Goal: Task Accomplishment & Management: Use online tool/utility

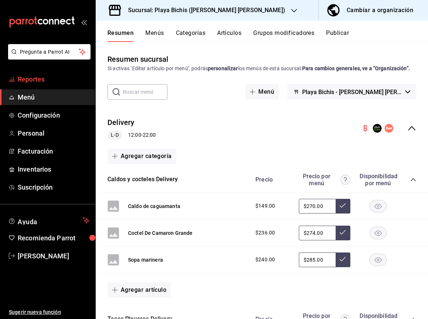
click at [35, 81] on span "Reportes" at bounding box center [54, 79] width 72 height 10
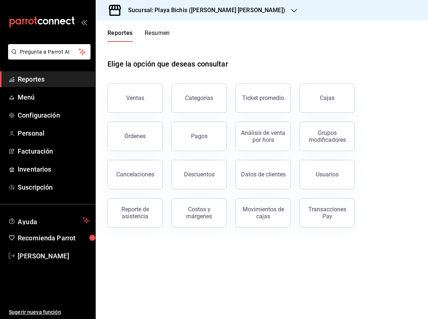
click at [207, 134] on button "Pagos" at bounding box center [198, 136] width 55 height 29
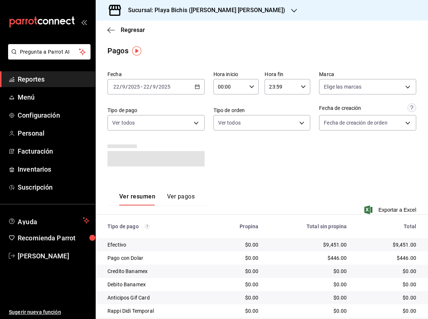
click at [196, 88] on icon "button" at bounding box center [196, 86] width 5 height 5
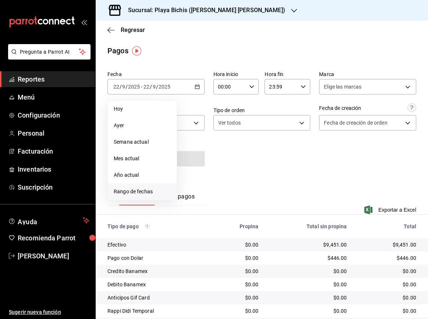
click at [150, 192] on span "Rango de fechas" at bounding box center [142, 192] width 57 height 8
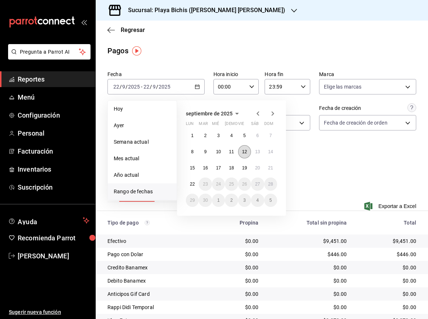
click at [246, 152] on button "12" at bounding box center [244, 151] width 13 height 13
click at [246, 152] on abbr "12" at bounding box center [244, 151] width 5 height 5
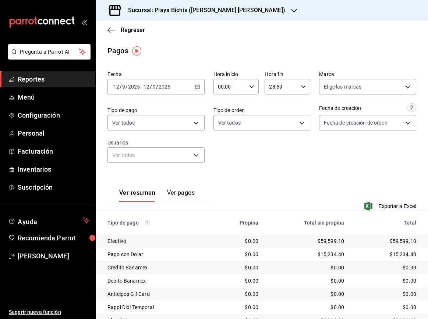
click at [196, 90] on div "[DATE] [DATE] - [DATE] [DATE]" at bounding box center [155, 86] width 97 height 15
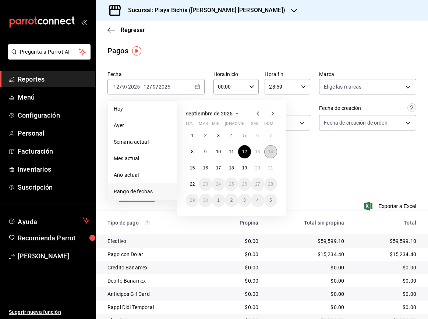
click at [269, 153] on abbr "14" at bounding box center [270, 151] width 5 height 5
click at [240, 151] on button "12" at bounding box center [244, 151] width 13 height 13
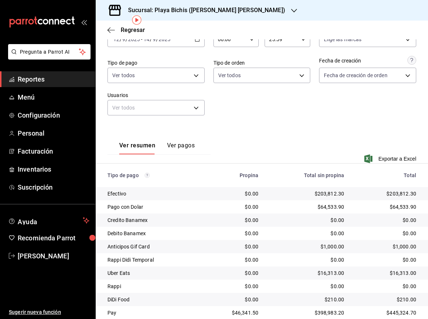
scroll to position [73, 0]
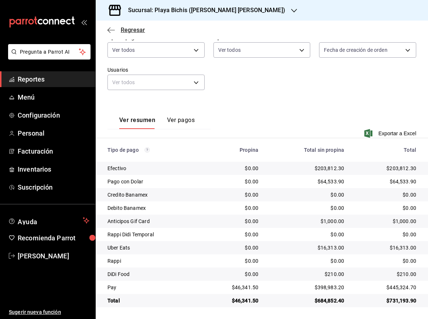
click at [111, 30] on icon "button" at bounding box center [110, 30] width 7 height 7
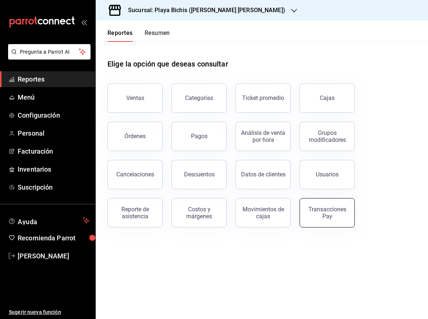
click at [336, 218] on div "Transacciones Pay" at bounding box center [327, 213] width 46 height 14
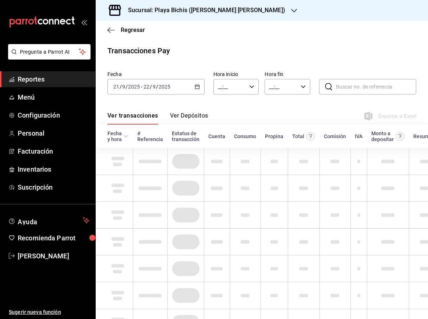
type input "00:00"
type input "23:59"
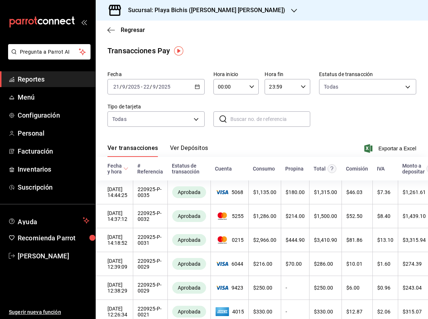
click at [199, 86] on div "[DATE] [DATE] - [DATE] [DATE]" at bounding box center [155, 86] width 97 height 15
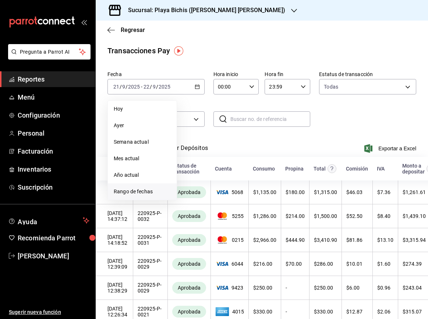
click at [159, 192] on span "Rango de fechas" at bounding box center [142, 192] width 57 height 8
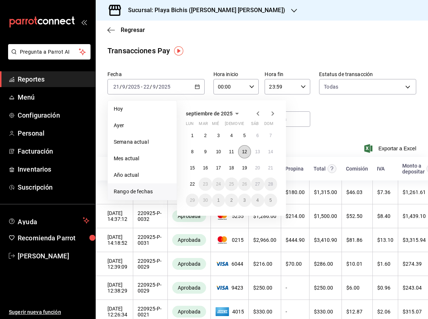
click at [243, 151] on abbr "12" at bounding box center [244, 151] width 5 height 5
click at [270, 150] on abbr "14" at bounding box center [270, 151] width 5 height 5
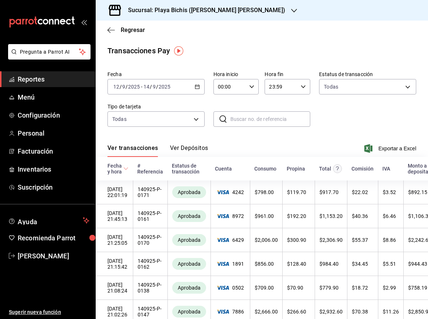
click at [197, 149] on button "Ver Depósitos" at bounding box center [189, 150] width 38 height 12
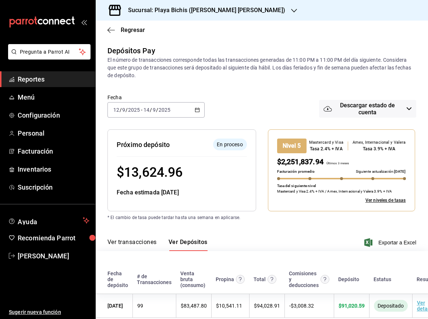
click at [361, 111] on span "Descargar estado de cuenta" at bounding box center [367, 109] width 71 height 14
click at [313, 164] on div at bounding box center [214, 159] width 428 height 319
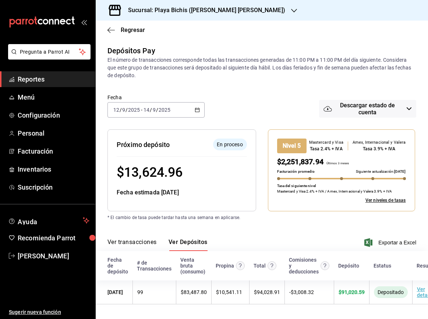
scroll to position [91, 0]
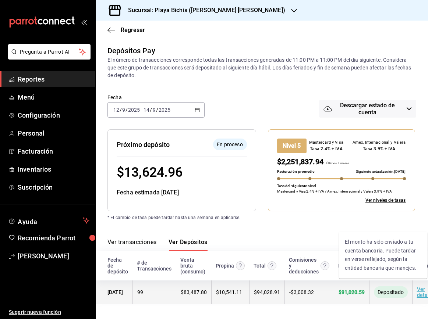
click at [382, 291] on span "Depositado" at bounding box center [390, 292] width 32 height 6
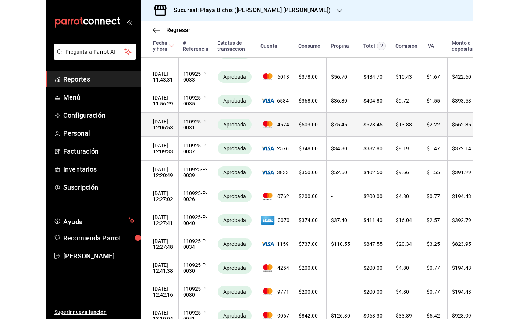
scroll to position [422, 0]
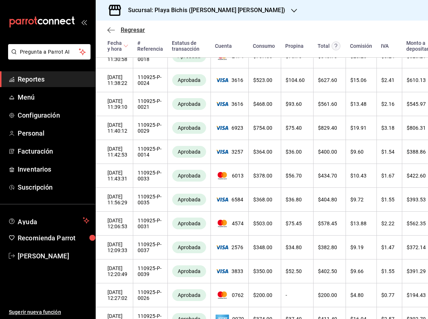
click at [114, 30] on icon "button" at bounding box center [110, 30] width 7 height 0
click at [110, 30] on icon "button" at bounding box center [110, 30] width 7 height 0
click at [347, 20] on div "Sucursal: Playa Bichis ([PERSON_NAME] [PERSON_NAME])" at bounding box center [262, 10] width 332 height 21
click at [133, 29] on span "Regresar" at bounding box center [133, 29] width 24 height 7
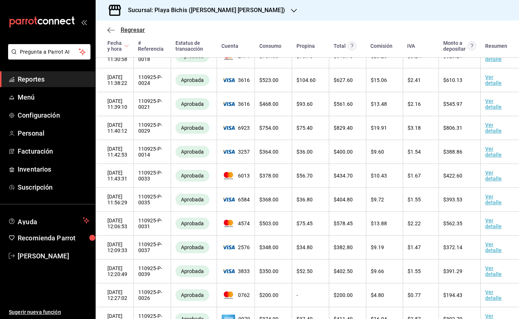
click at [111, 31] on icon "button" at bounding box center [110, 30] width 7 height 7
click at [112, 29] on icon "button" at bounding box center [110, 30] width 7 height 7
click at [52, 73] on link "Reportes" at bounding box center [47, 79] width 95 height 16
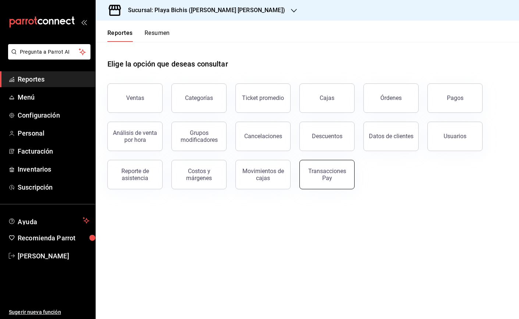
click at [317, 172] on div "Transacciones Pay" at bounding box center [327, 175] width 46 height 14
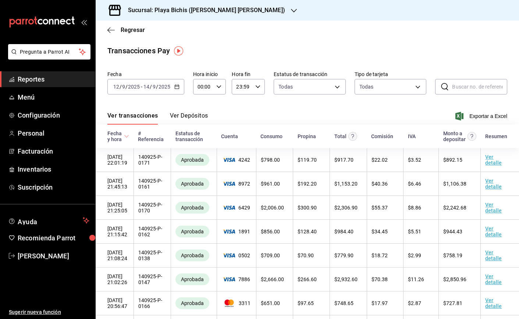
click at [176, 87] on icon "button" at bounding box center [176, 86] width 5 height 5
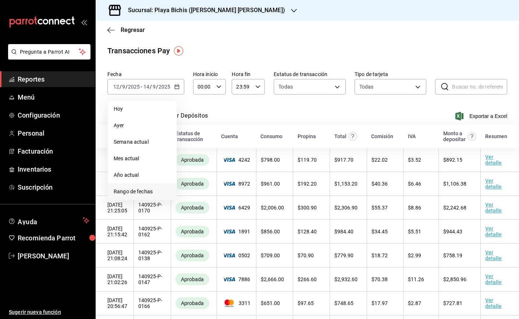
click at [136, 190] on span "Rango de fechas" at bounding box center [142, 192] width 57 height 8
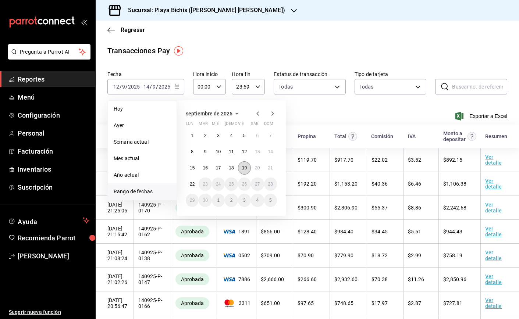
click at [242, 168] on abbr "19" at bounding box center [244, 167] width 5 height 5
click at [274, 168] on button "21" at bounding box center [270, 167] width 13 height 13
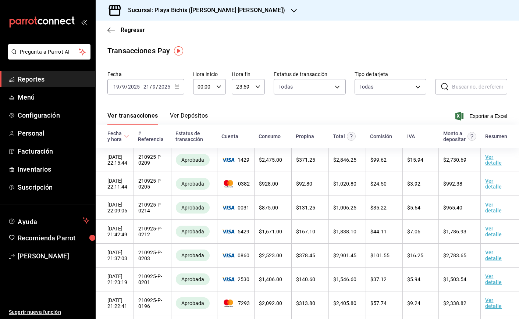
click at [181, 115] on button "Ver Depósitos" at bounding box center [189, 118] width 38 height 12
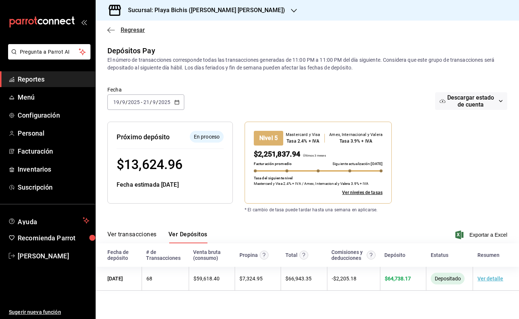
click at [113, 30] on icon "button" at bounding box center [110, 30] width 7 height 0
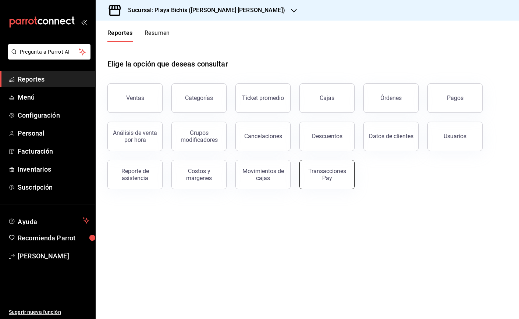
click at [338, 179] on div "Transacciones Pay" at bounding box center [327, 175] width 46 height 14
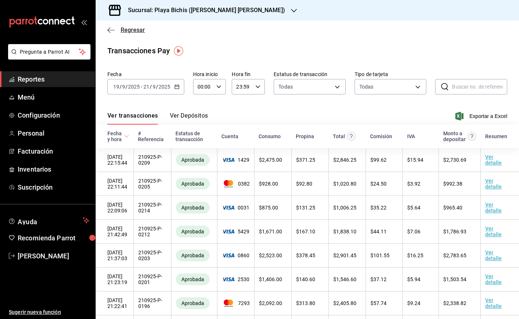
click at [115, 29] on span "Regresar" at bounding box center [125, 29] width 37 height 7
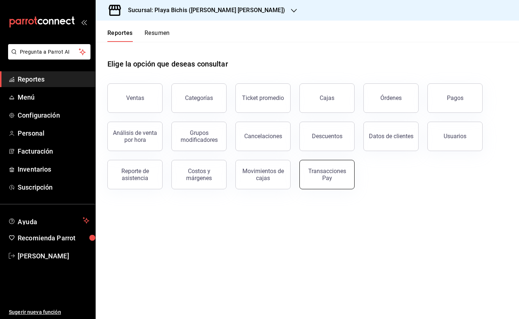
click at [329, 179] on div "Transacciones Pay" at bounding box center [327, 175] width 46 height 14
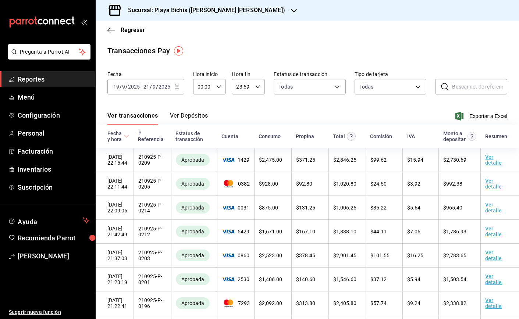
click at [175, 88] on icon "button" at bounding box center [176, 86] width 5 height 5
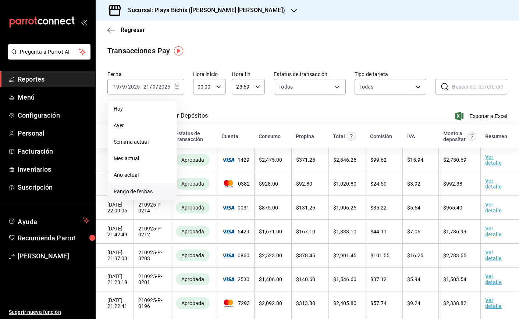
click at [150, 193] on span "Rango de fechas" at bounding box center [142, 192] width 57 height 8
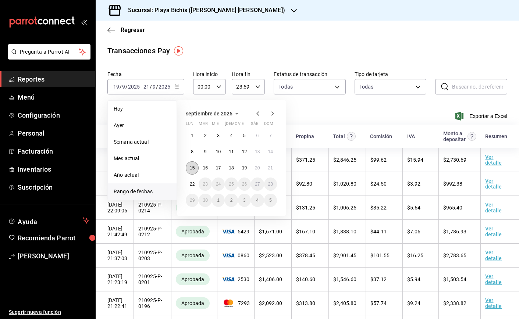
click at [192, 170] on abbr "15" at bounding box center [192, 167] width 5 height 5
click at [273, 169] on button "21" at bounding box center [270, 167] width 13 height 13
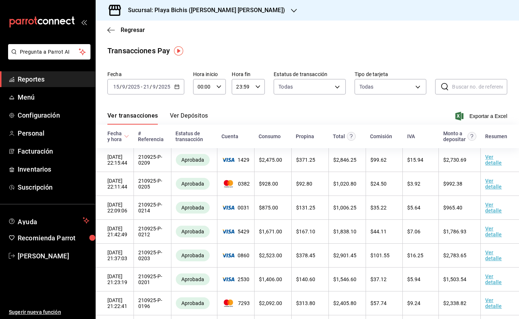
click at [200, 110] on div "Ver transacciones Ver Depósitos Exportar a Excel" at bounding box center [307, 113] width 400 height 21
click at [199, 114] on button "Ver Depósitos" at bounding box center [189, 118] width 38 height 12
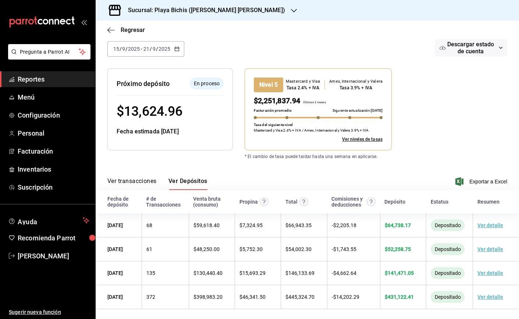
scroll to position [55, 0]
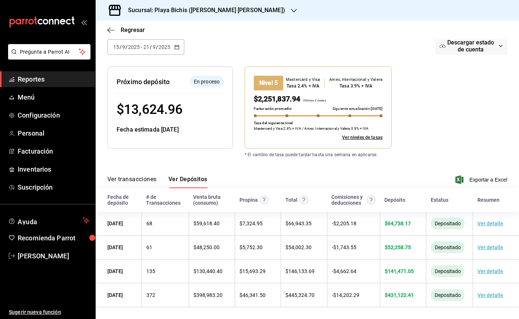
click at [291, 12] on icon "button" at bounding box center [294, 11] width 6 height 6
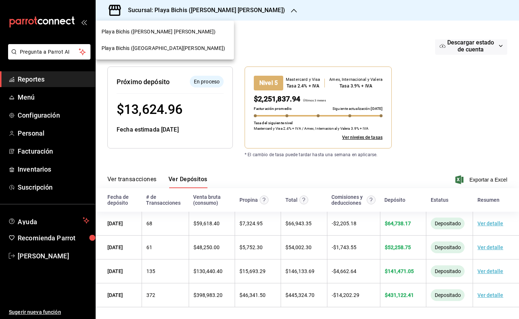
click at [162, 47] on span "Playa Bichis ([GEOGRAPHIC_DATA][PERSON_NAME])" at bounding box center [163, 48] width 124 height 8
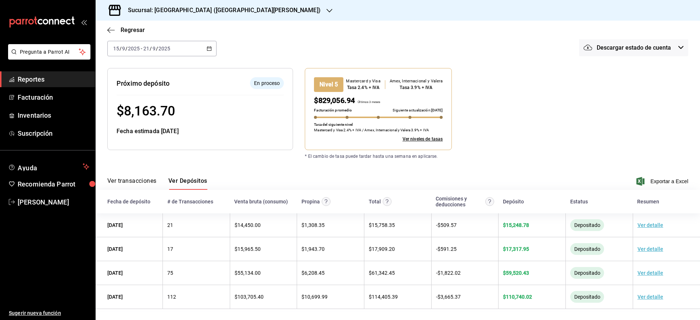
scroll to position [54, 0]
click at [427, 105] on div "Nivel 5 Mastercard y Visa Tasa 2.4% + IVA Amex, Internacional y [PERSON_NAME] 3…" at bounding box center [441, 103] width 296 height 94
click at [210, 50] on div "[DATE] [DATE] - [DATE] [DATE]" at bounding box center [161, 47] width 109 height 15
click at [208, 48] on icon "button" at bounding box center [209, 47] width 5 height 5
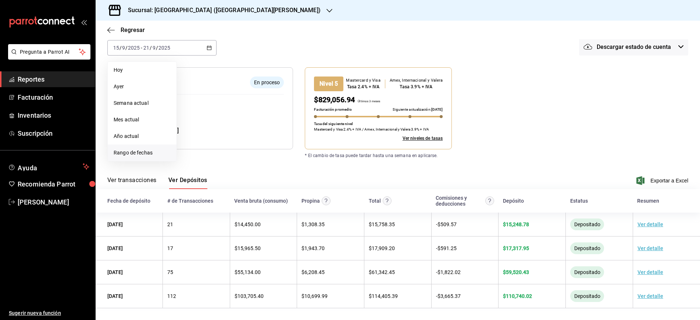
click at [146, 154] on span "Rango de fechas" at bounding box center [142, 153] width 57 height 8
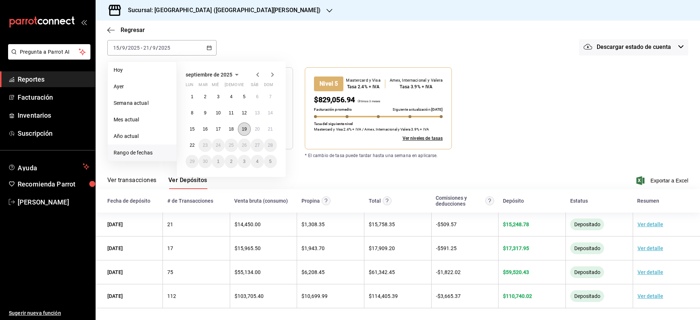
click at [246, 130] on abbr "19" at bounding box center [244, 128] width 5 height 5
click at [271, 130] on abbr "21" at bounding box center [270, 128] width 5 height 5
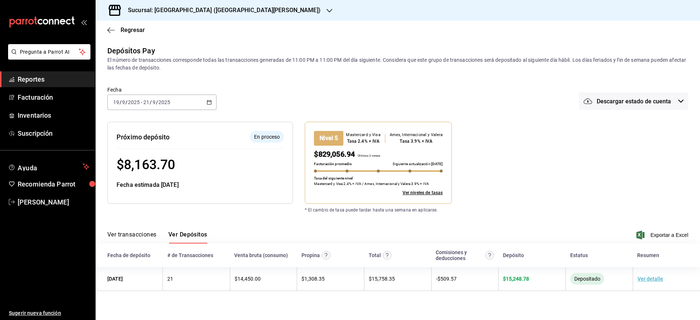
click at [427, 99] on span "Descargar estado de cuenta" at bounding box center [634, 101] width 74 height 7
click at [427, 129] on div at bounding box center [350, 160] width 700 height 320
click at [211, 101] on icon "button" at bounding box center [209, 102] width 5 height 5
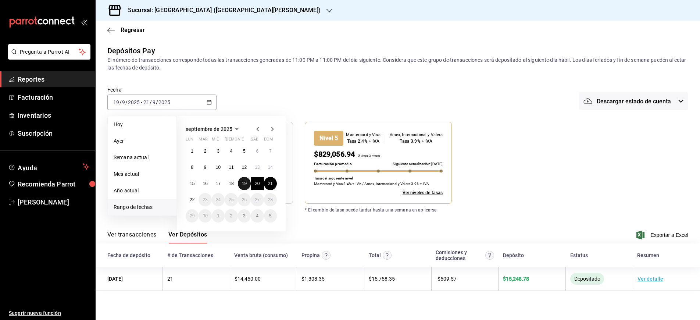
click at [245, 182] on abbr "19" at bounding box center [244, 183] width 5 height 5
click at [268, 183] on abbr "21" at bounding box center [270, 183] width 5 height 5
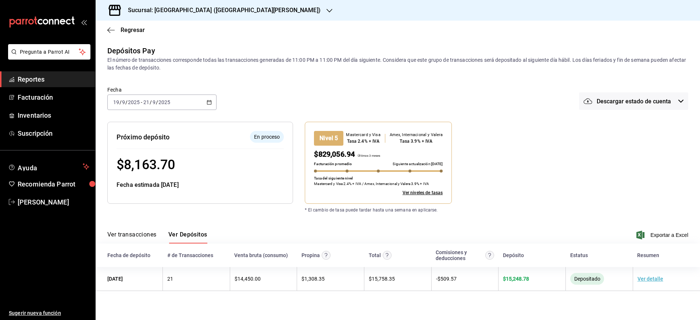
click at [427, 140] on div "Resumen de depósitos: [DATE] - [DATE] Venta bruta: $ 151,270.95 Comisiones (IVA…" at bounding box center [392, 157] width 593 height 94
click at [138, 239] on button "Ver transacciones" at bounding box center [131, 237] width 49 height 12
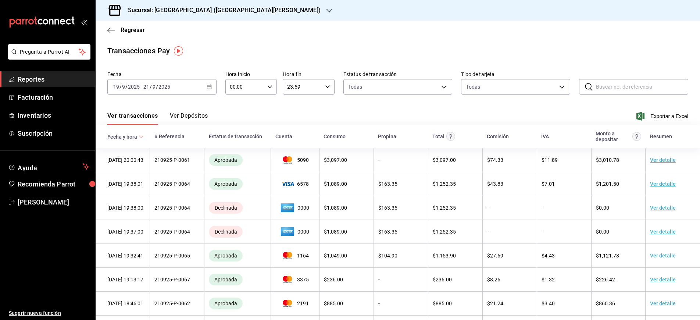
click at [427, 117] on span "Exportar a Excel" at bounding box center [663, 116] width 50 height 9
click at [189, 119] on button "Ver Depósitos" at bounding box center [189, 118] width 38 height 12
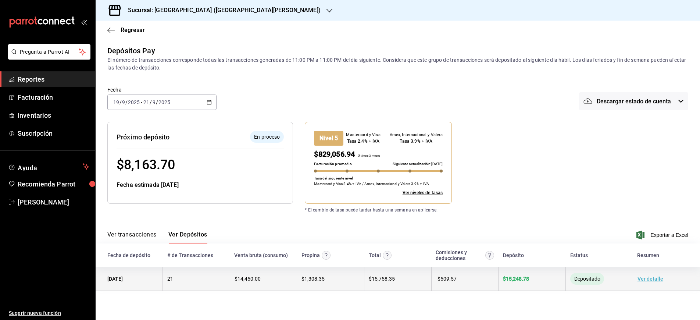
click at [427, 280] on link "Ver detalle" at bounding box center [650, 279] width 26 height 6
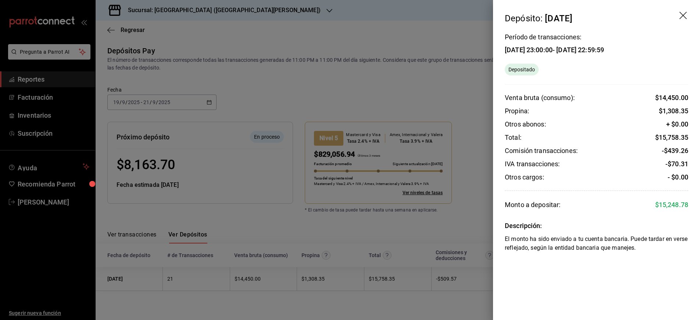
click at [427, 13] on icon "drag" at bounding box center [683, 16] width 9 height 9
